Goal: Transaction & Acquisition: Purchase product/service

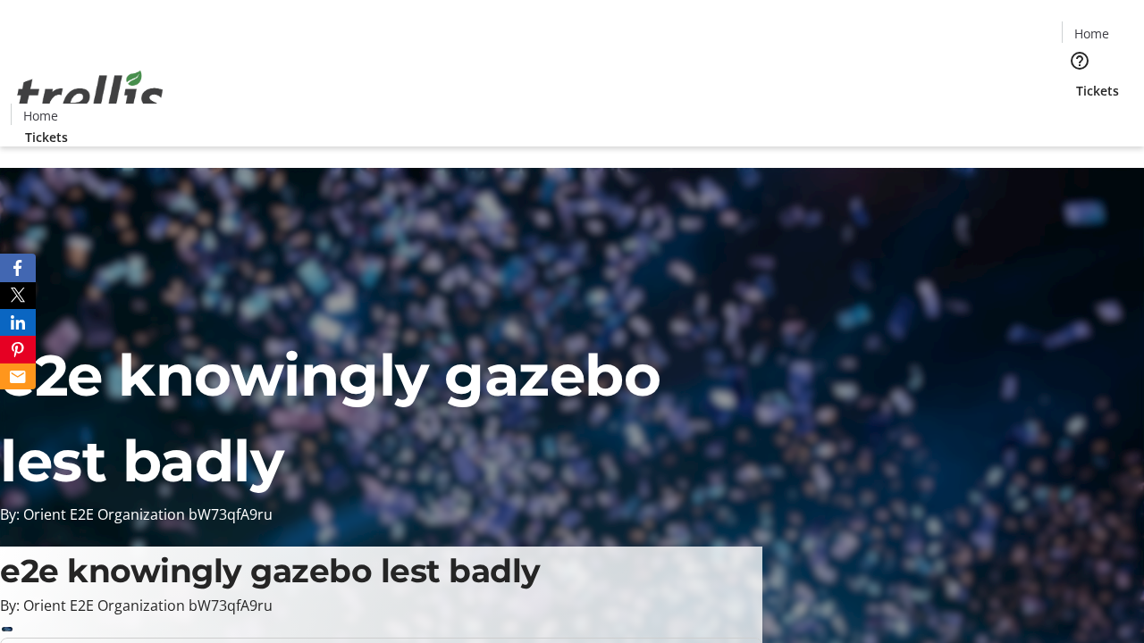
click at [1076, 81] on span "Tickets" at bounding box center [1097, 90] width 43 height 19
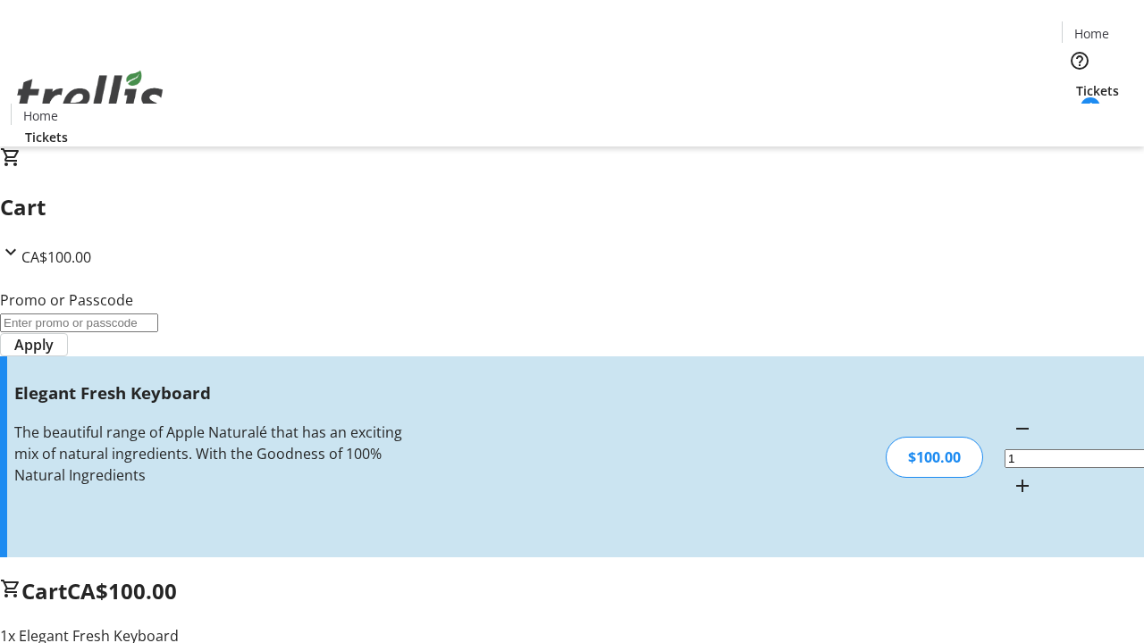
type input "FREE"
